Goal: Transaction & Acquisition: Purchase product/service

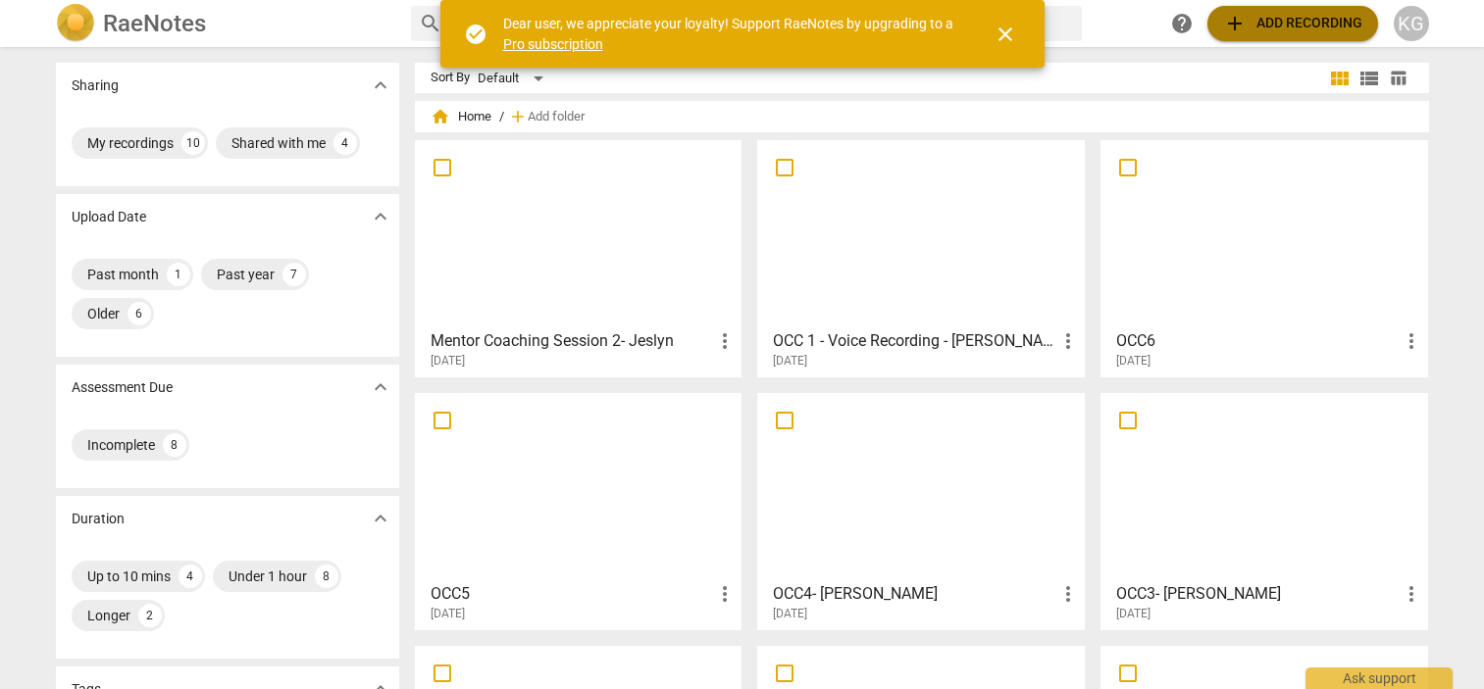
click at [1330, 29] on span "add Add recording" at bounding box center [1292, 24] width 139 height 24
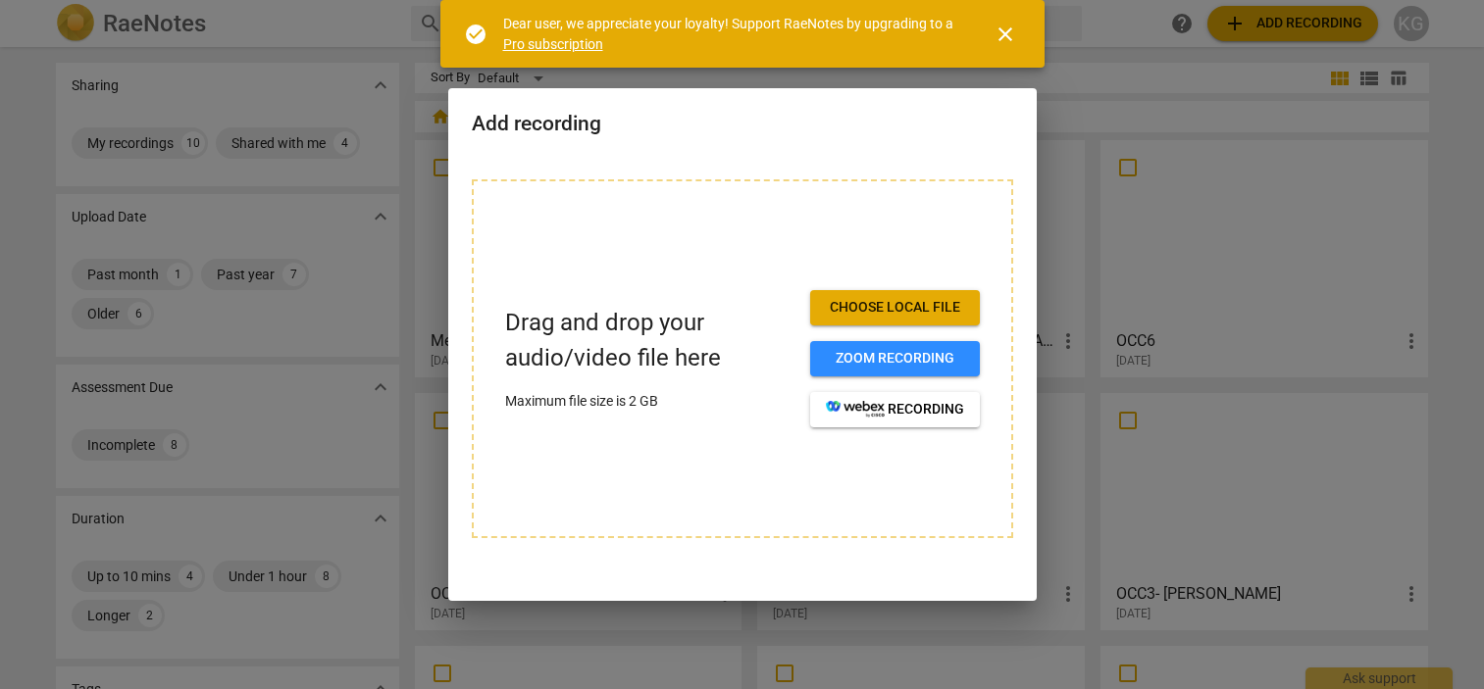
click at [940, 313] on span "Choose local file" at bounding box center [895, 308] width 138 height 20
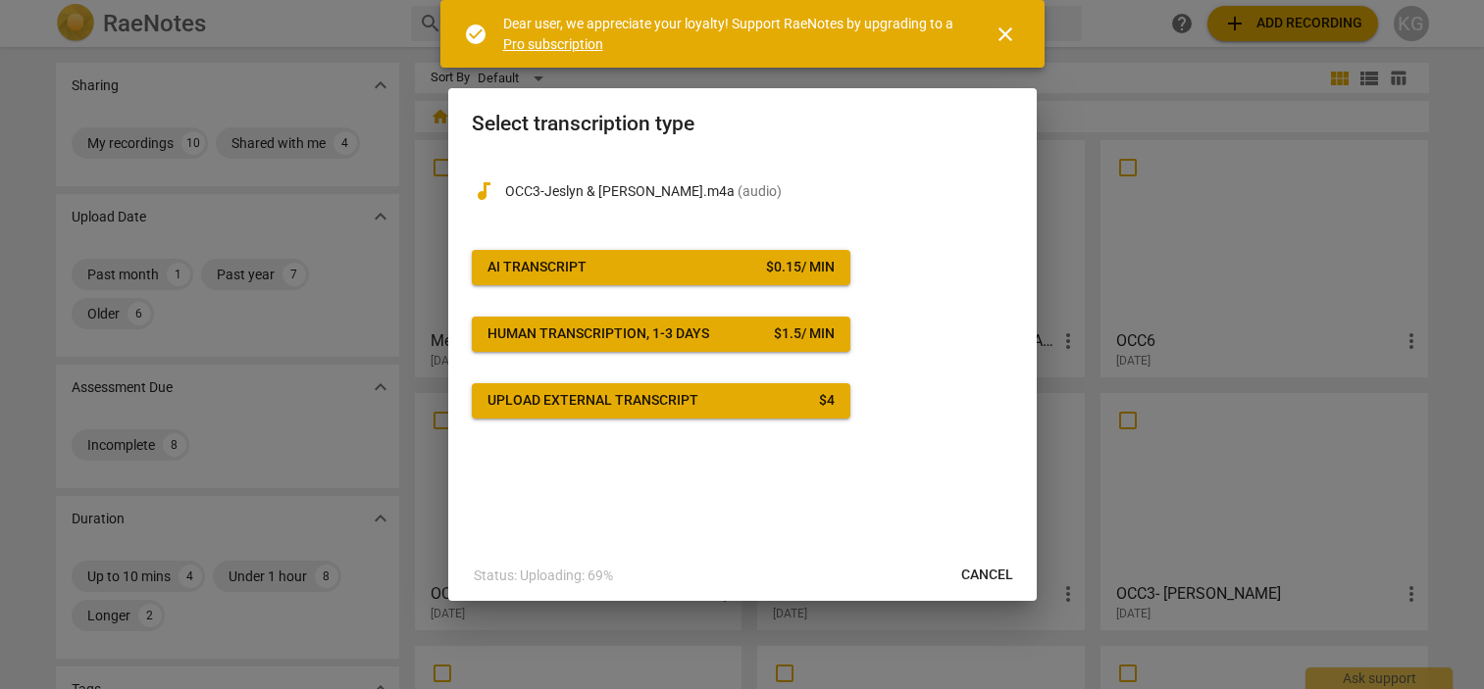
click at [1013, 43] on span "close" at bounding box center [1005, 35] width 24 height 24
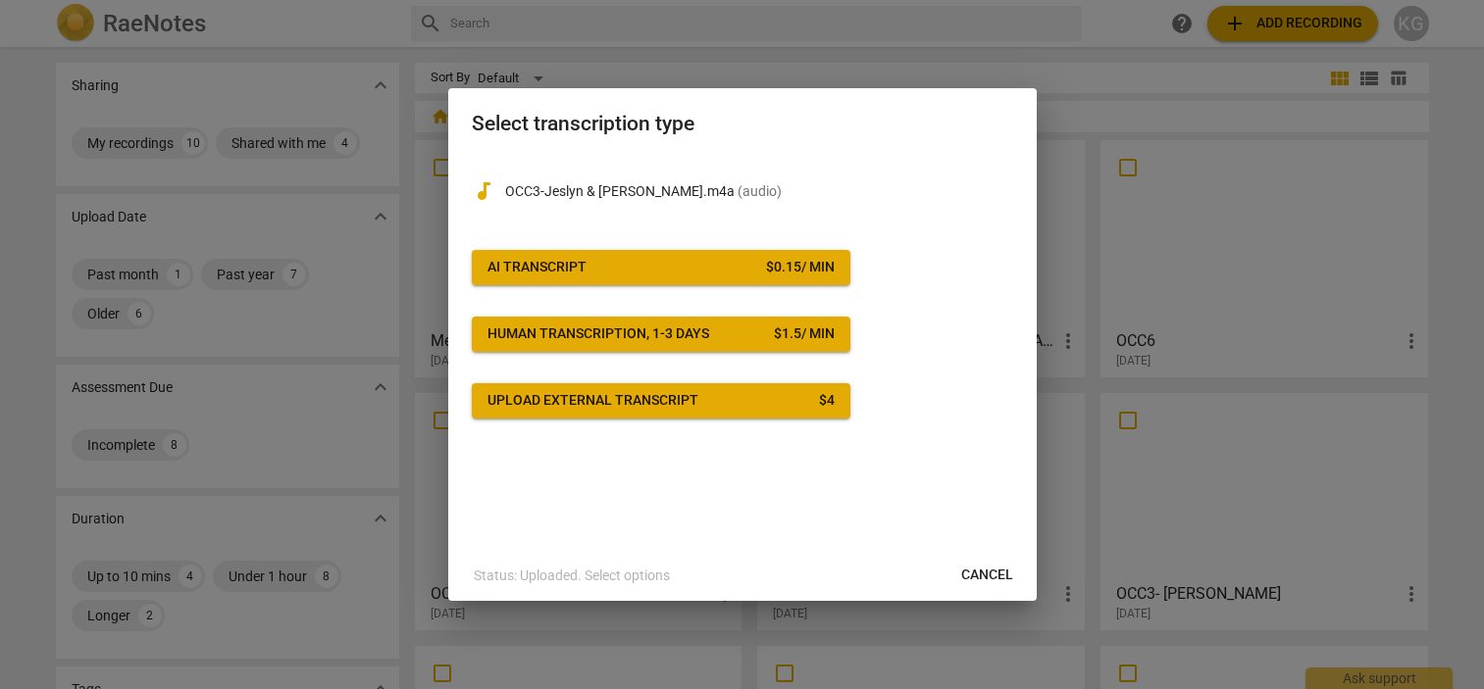
click at [735, 272] on span "AI Transcript $ 0.15 / min" at bounding box center [660, 268] width 347 height 20
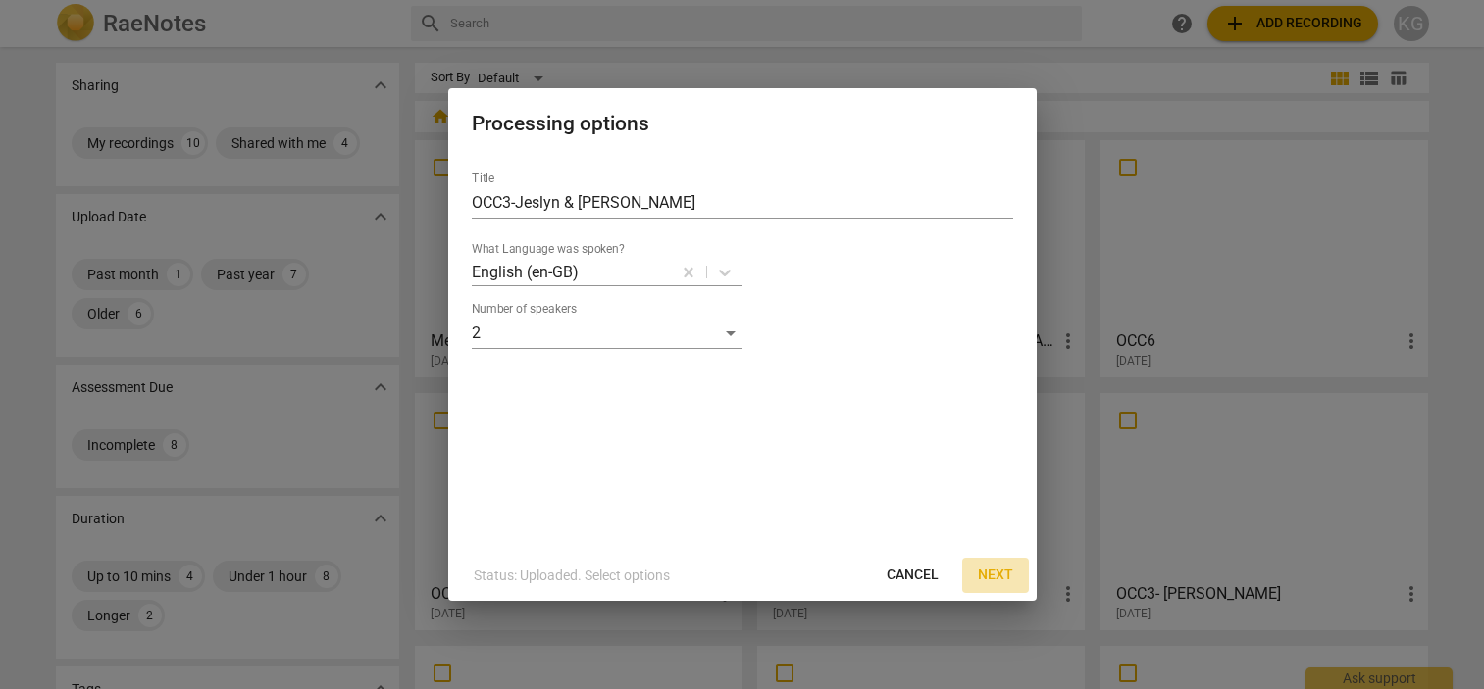
click at [999, 575] on span "Next" at bounding box center [995, 576] width 35 height 20
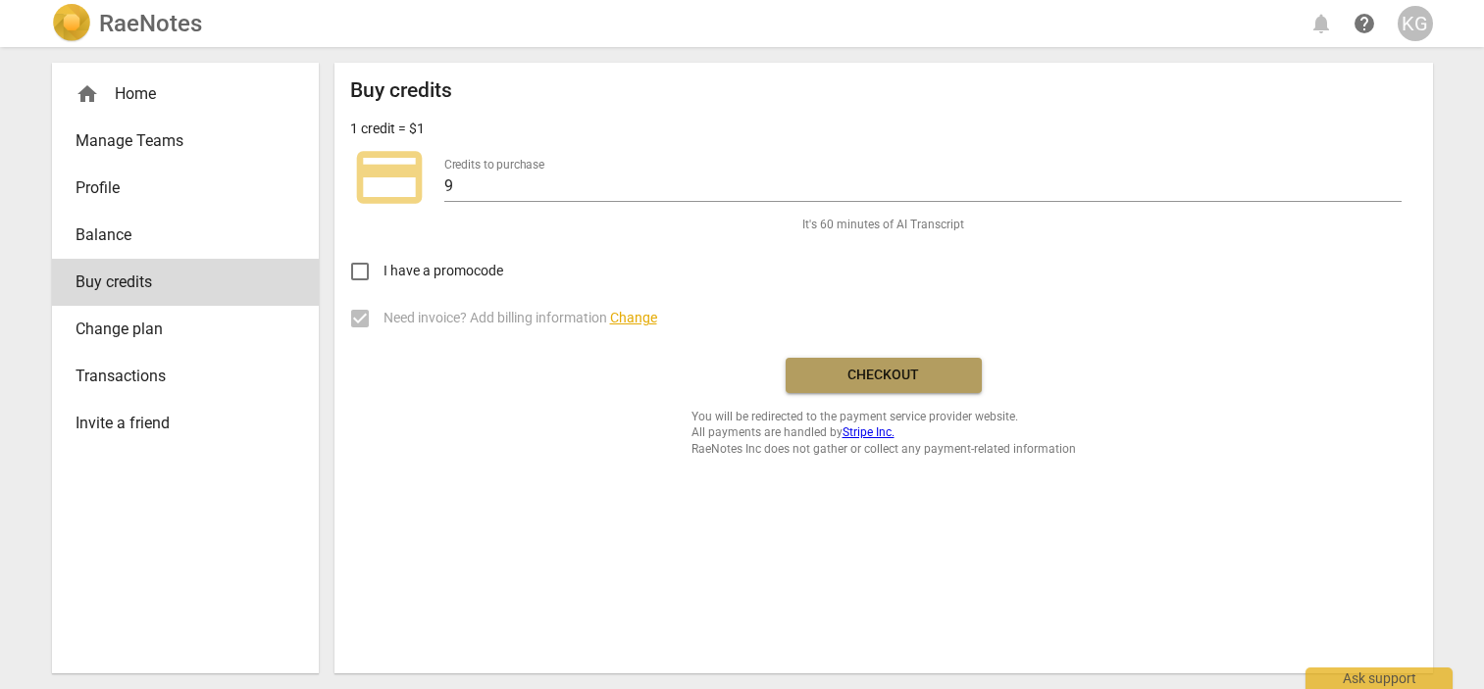
click at [939, 391] on button "Checkout" at bounding box center [883, 375] width 196 height 35
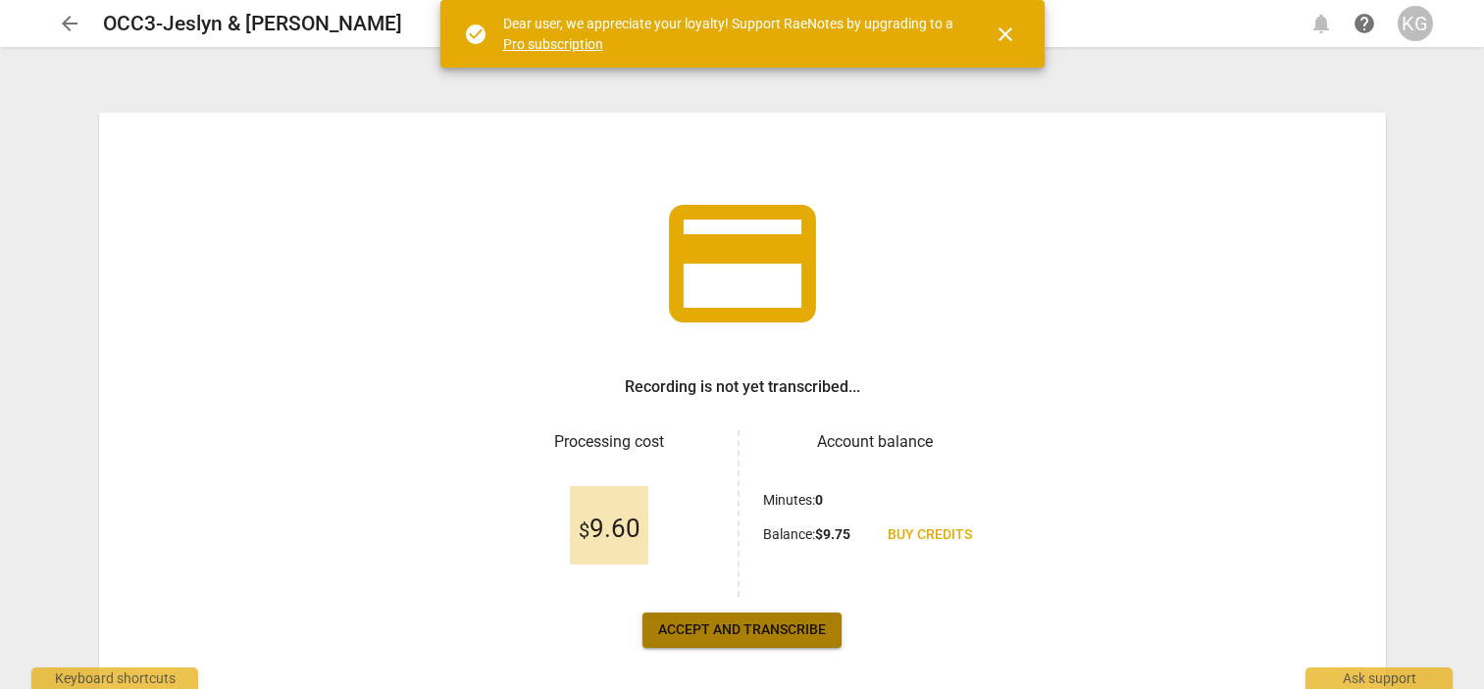
click at [780, 634] on span "Accept and transcribe" at bounding box center [742, 631] width 168 height 20
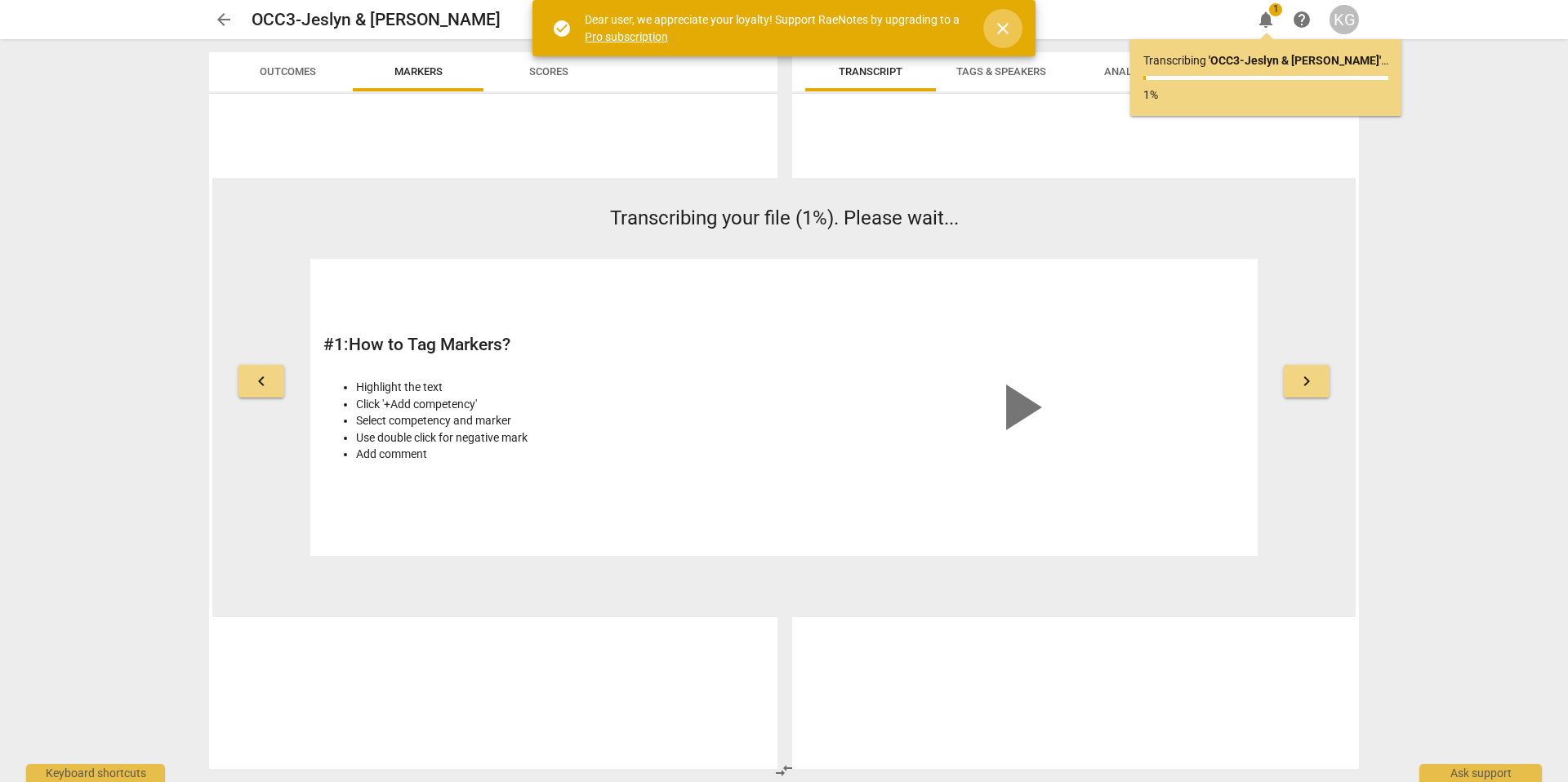
click at [1004, 28] on span "close" at bounding box center [1003, 29] width 20 height 20
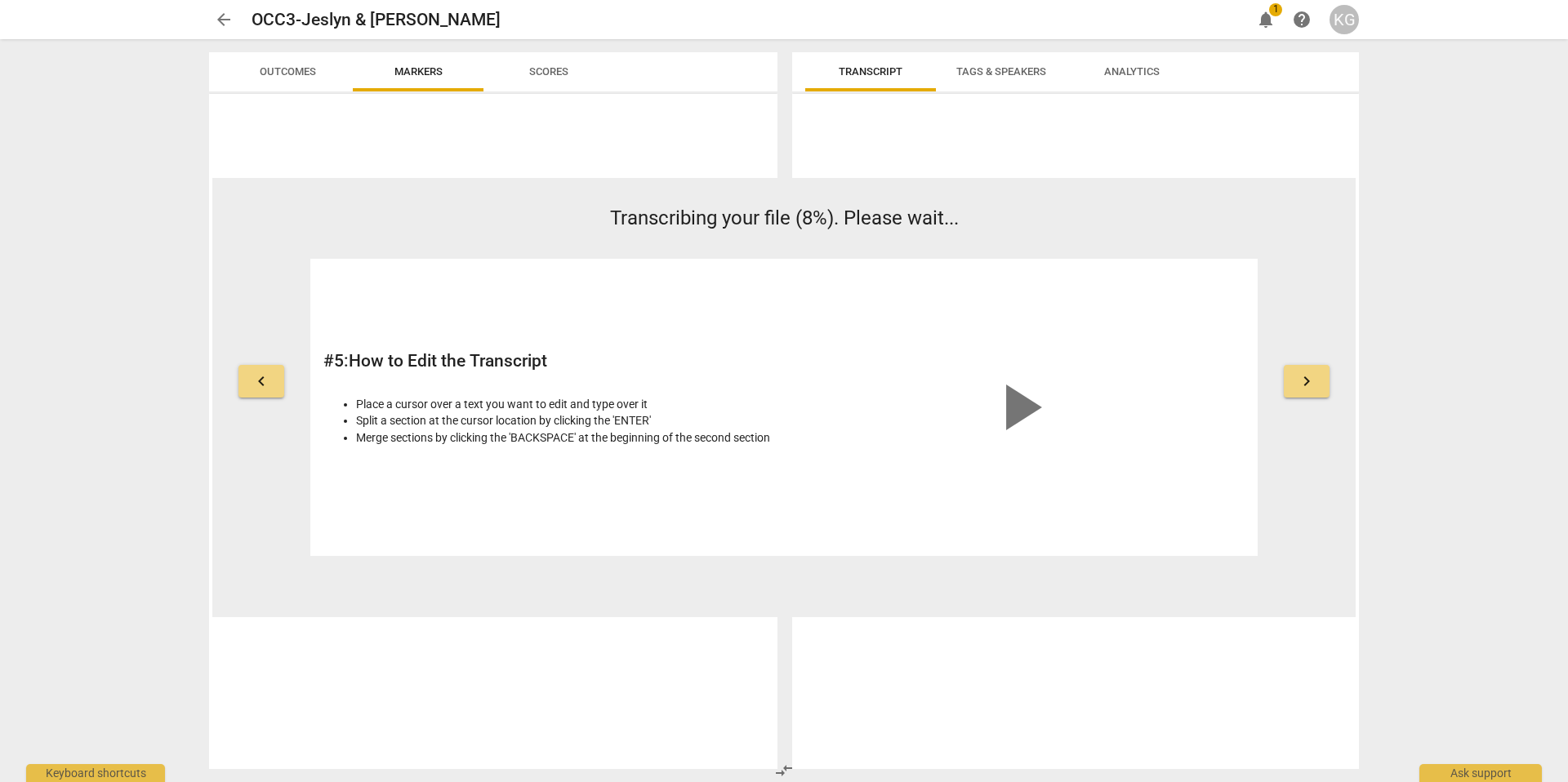
click at [1235, 15] on span "notifications" at bounding box center [1266, 20] width 20 height 20
